Goal: Use online tool/utility

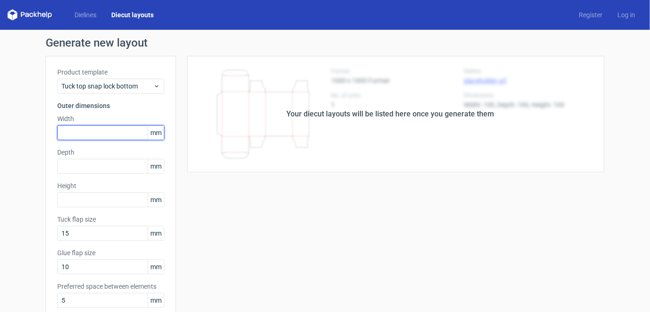
click at [92, 135] on input "text" at bounding box center [110, 132] width 107 height 15
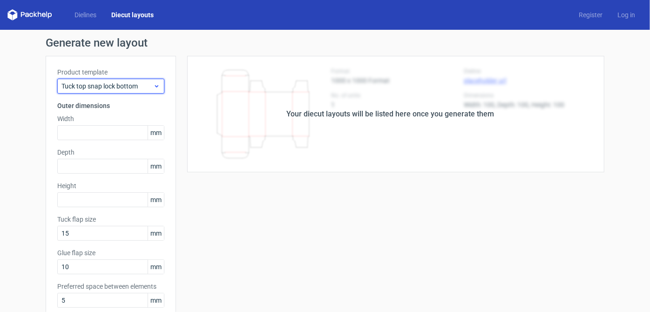
click at [140, 85] on span "Tuck top snap lock bottom" at bounding box center [107, 85] width 92 height 9
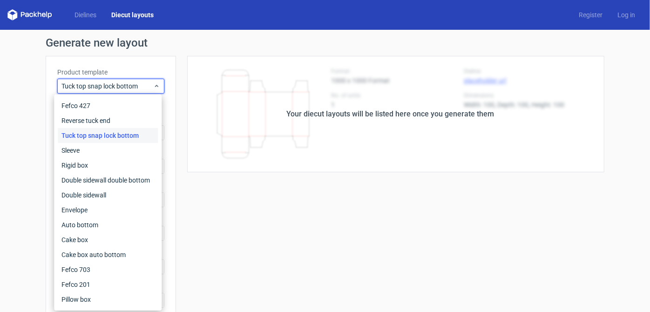
click at [132, 135] on div "Tuck top snap lock bottom" at bounding box center [108, 135] width 100 height 15
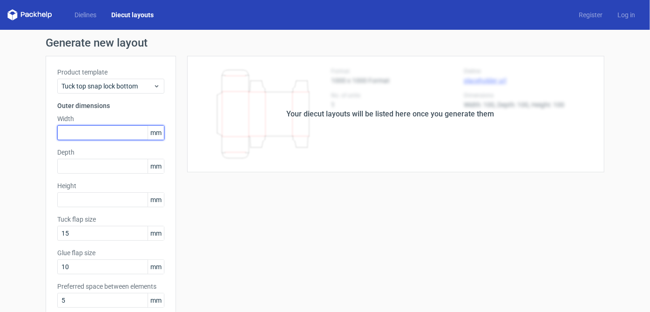
click at [132, 135] on input "text" at bounding box center [110, 132] width 107 height 15
type input "178"
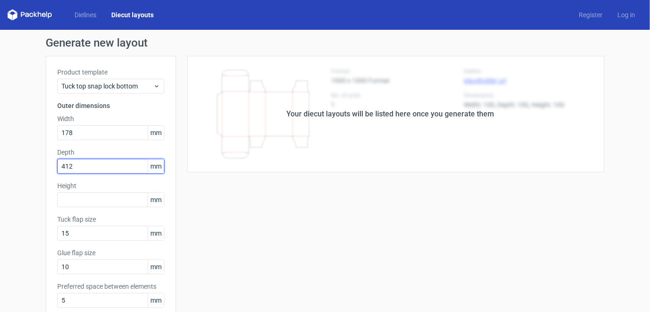
type input "41"
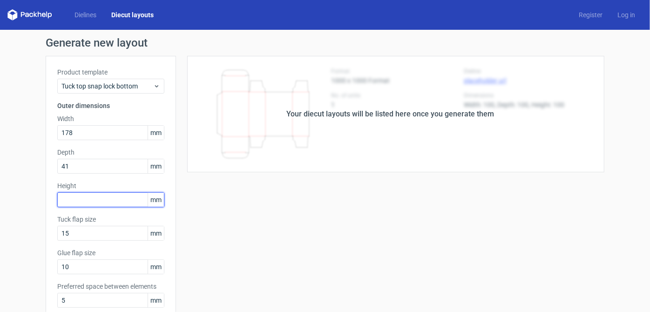
type input "1"
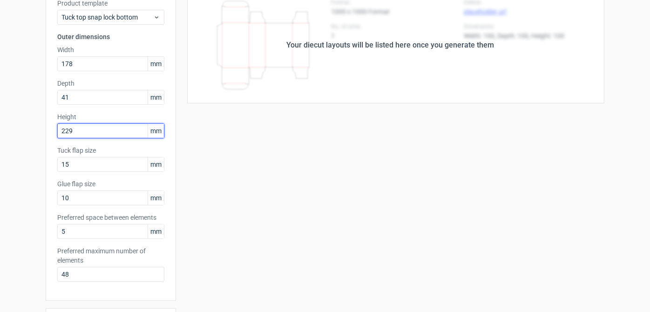
scroll to position [69, 0]
type input "229"
click at [88, 174] on div "Product template Tuck top snap lock bottom Outer dimensions Width 178 mm Depth …" at bounding box center [111, 144] width 130 height 314
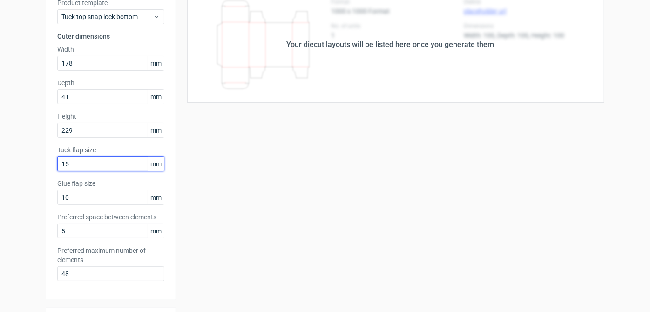
click at [92, 164] on input "15" at bounding box center [110, 163] width 107 height 15
type input "1"
type input "20"
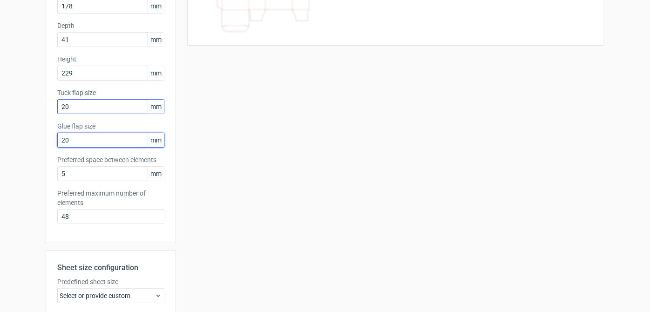
scroll to position [127, 0]
type input "20"
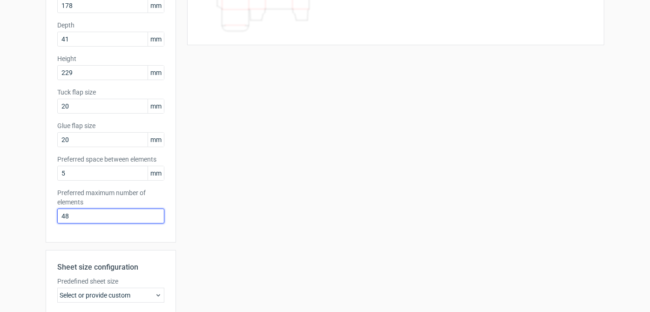
click at [89, 216] on input "48" at bounding box center [110, 216] width 107 height 15
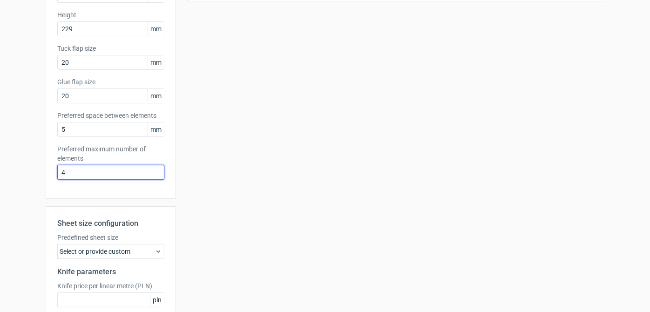
scroll to position [256, 0]
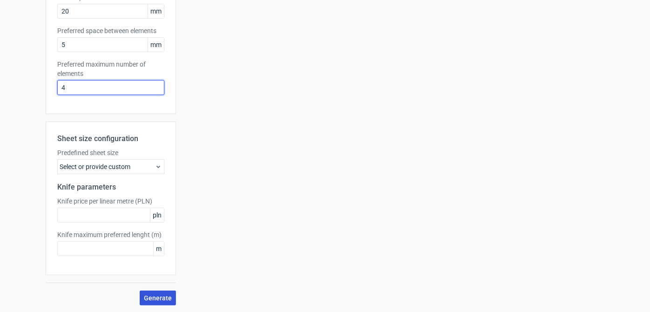
type input "4"
click at [150, 292] on button "Generate" at bounding box center [158, 297] width 36 height 15
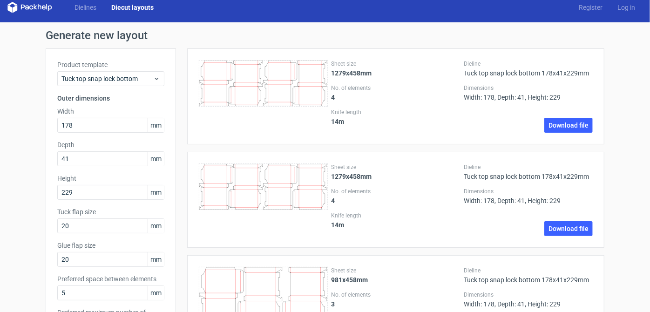
scroll to position [0, 0]
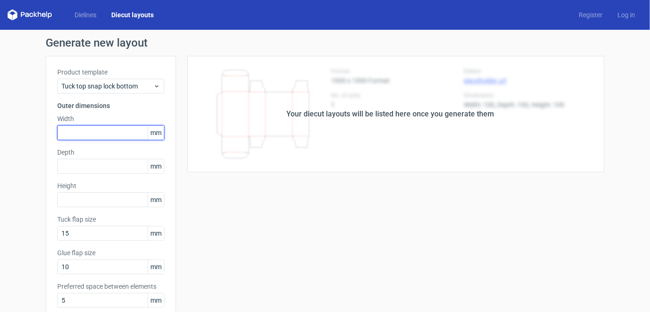
click at [94, 127] on input "text" at bounding box center [110, 132] width 107 height 15
type input "59"
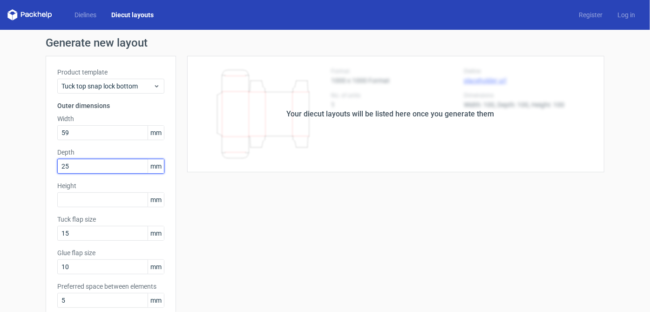
type input "25"
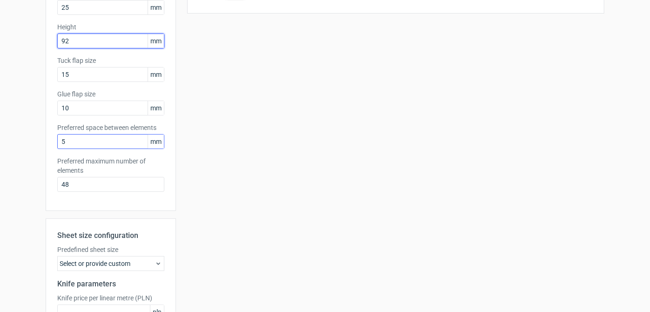
scroll to position [166, 0]
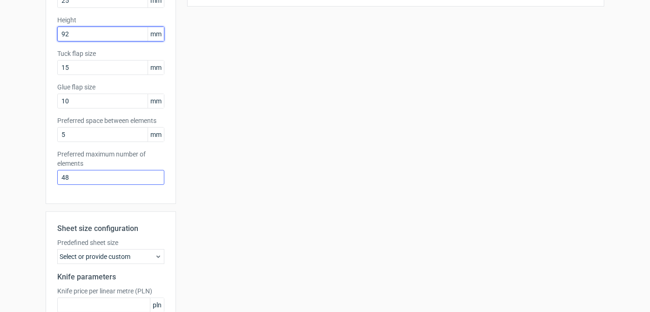
type input "92"
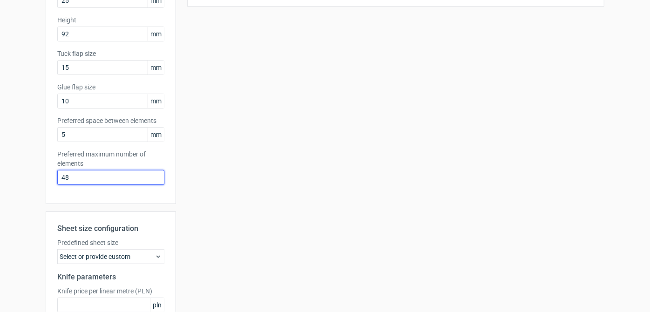
click at [98, 178] on input "48" at bounding box center [110, 177] width 107 height 15
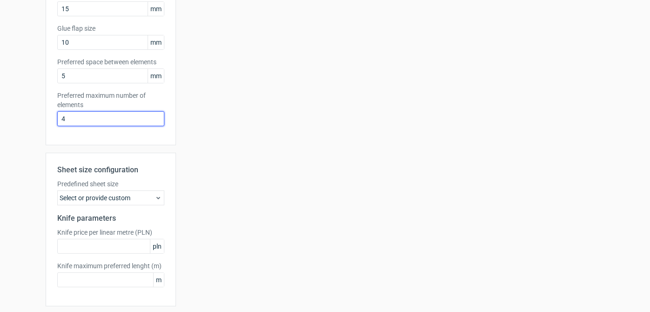
scroll to position [256, 0]
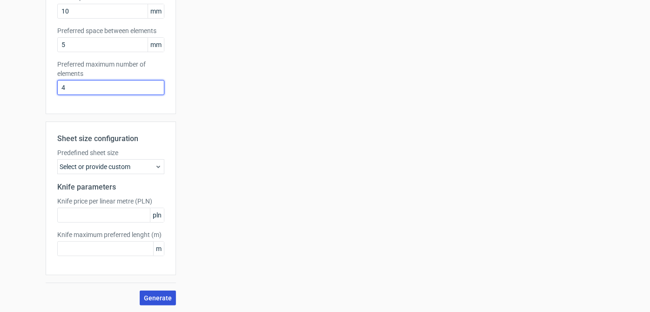
type input "4"
click at [166, 297] on span "Generate" at bounding box center [158, 298] width 28 height 7
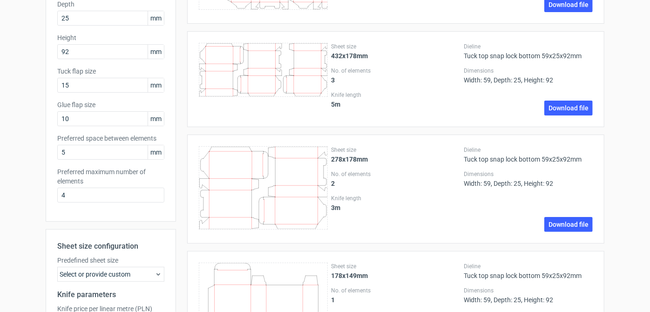
scroll to position [147, 0]
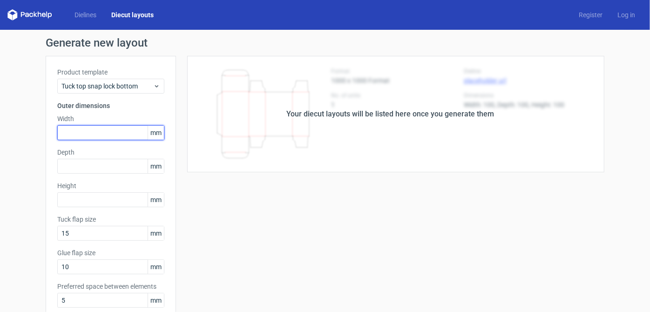
click at [72, 129] on input "text" at bounding box center [110, 132] width 107 height 15
type input "64"
type input "25"
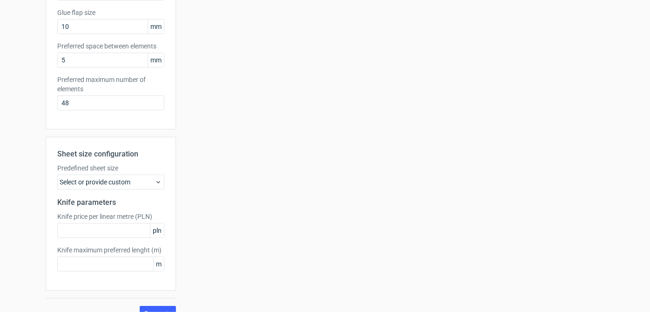
scroll to position [242, 0]
type input "77"
click at [90, 104] on input "48" at bounding box center [110, 101] width 107 height 15
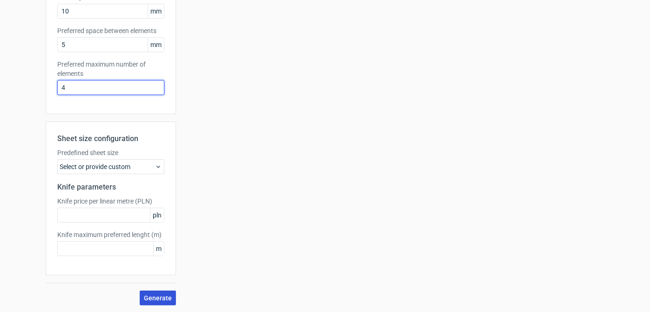
type input "4"
click at [147, 296] on span "Generate" at bounding box center [158, 298] width 28 height 7
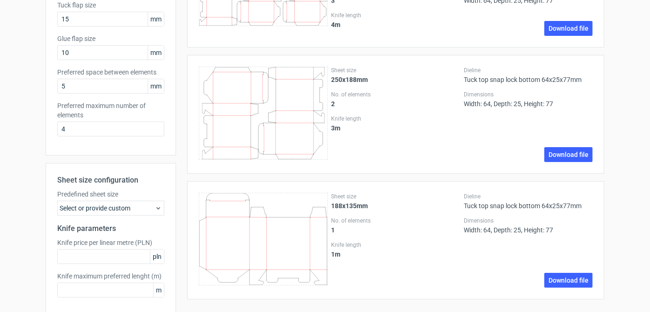
scroll to position [215, 0]
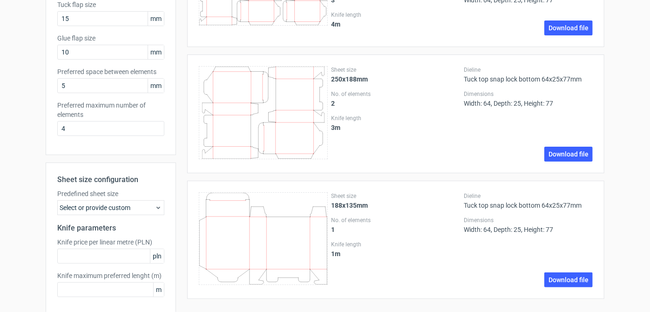
scroll to position [0, 0]
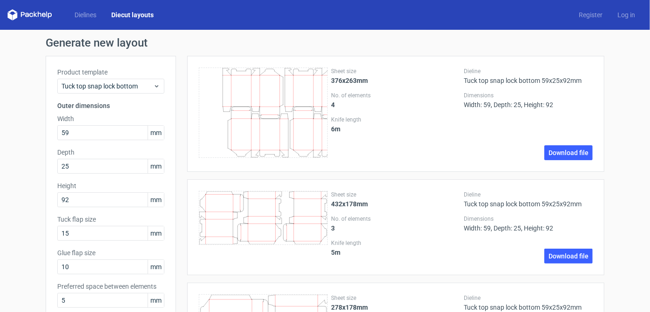
scroll to position [147, 0]
